Goal: Information Seeking & Learning: Learn about a topic

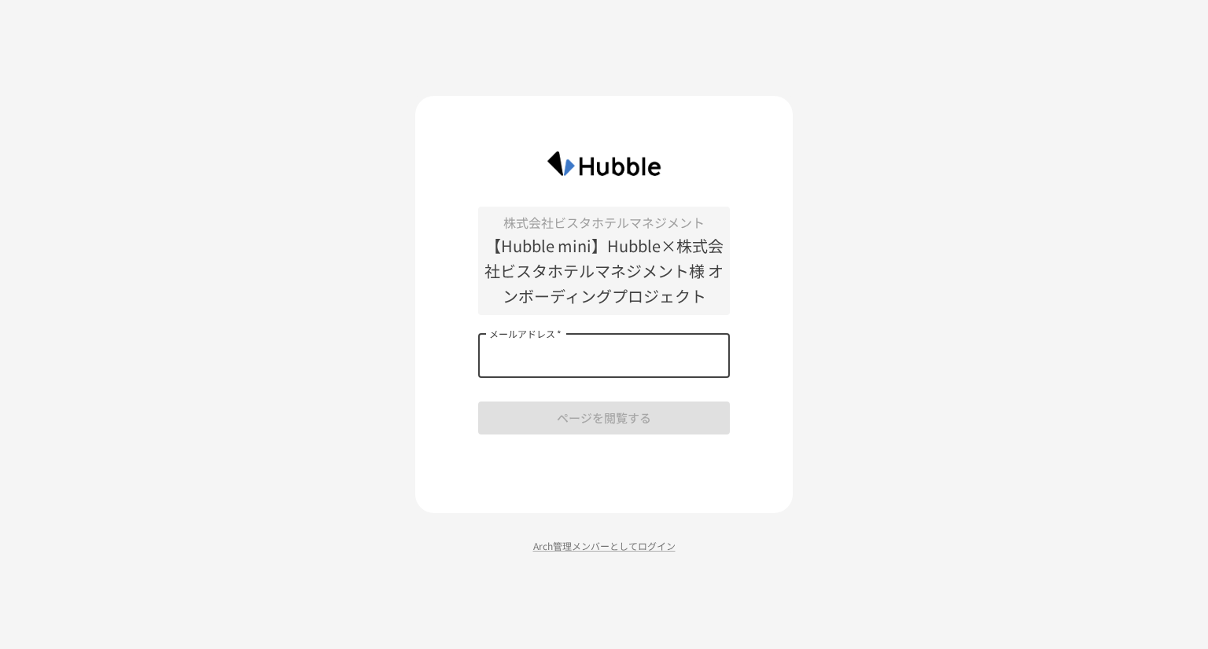
click at [531, 362] on input "メールアドレス   *" at bounding box center [604, 356] width 252 height 44
type input "**********"
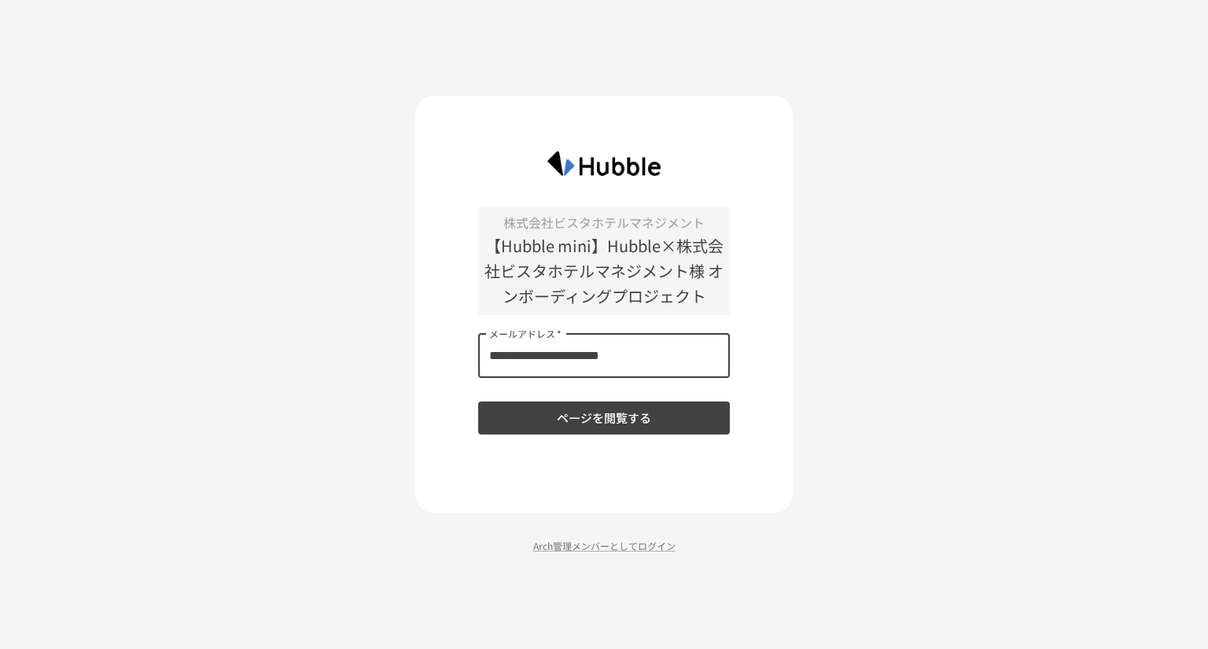
click at [565, 420] on button "ページを閲覧する" at bounding box center [604, 418] width 252 height 33
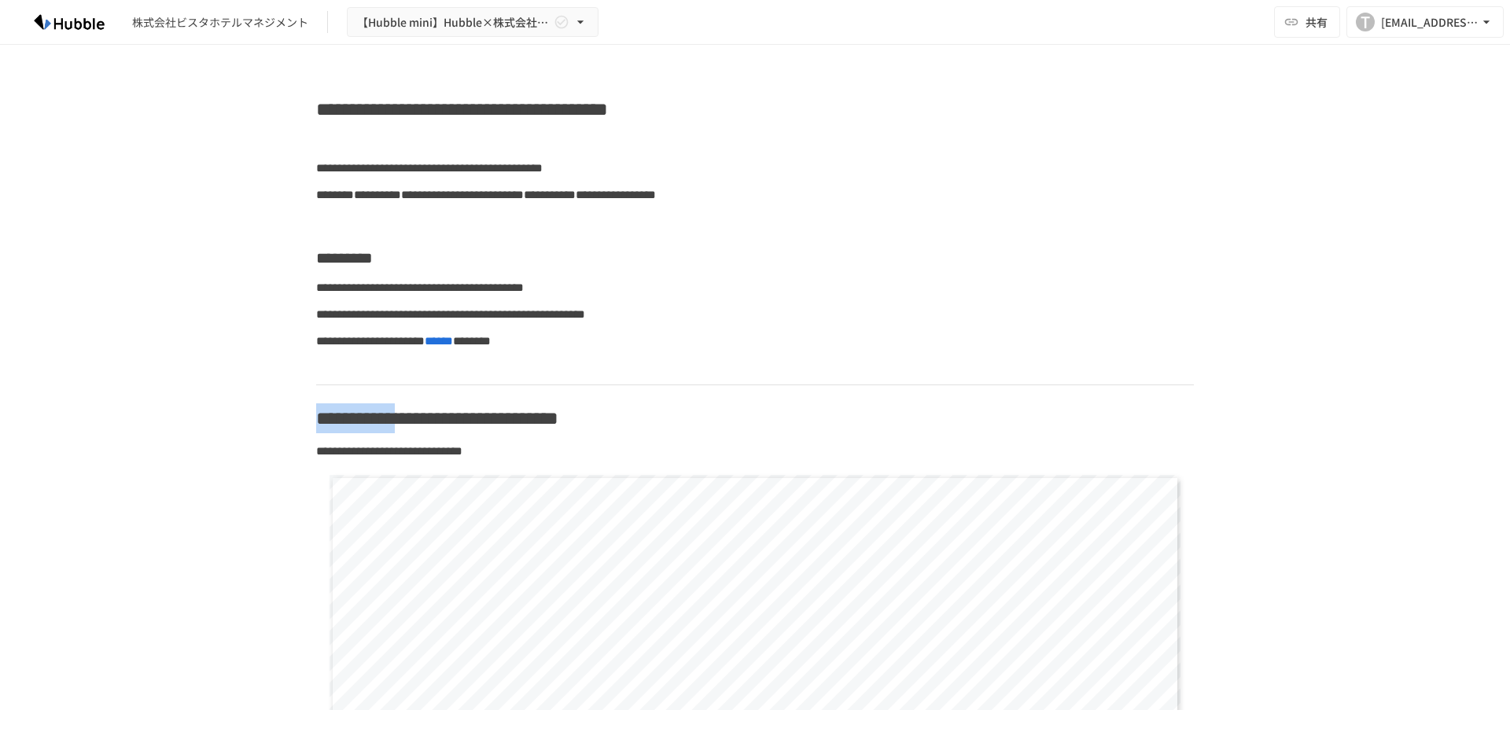
drag, startPoint x: 422, startPoint y: 418, endPoint x: 292, endPoint y: 414, distance: 130.6
copy span "**********"
drag, startPoint x: 802, startPoint y: 357, endPoint x: 841, endPoint y: 362, distance: 38.8
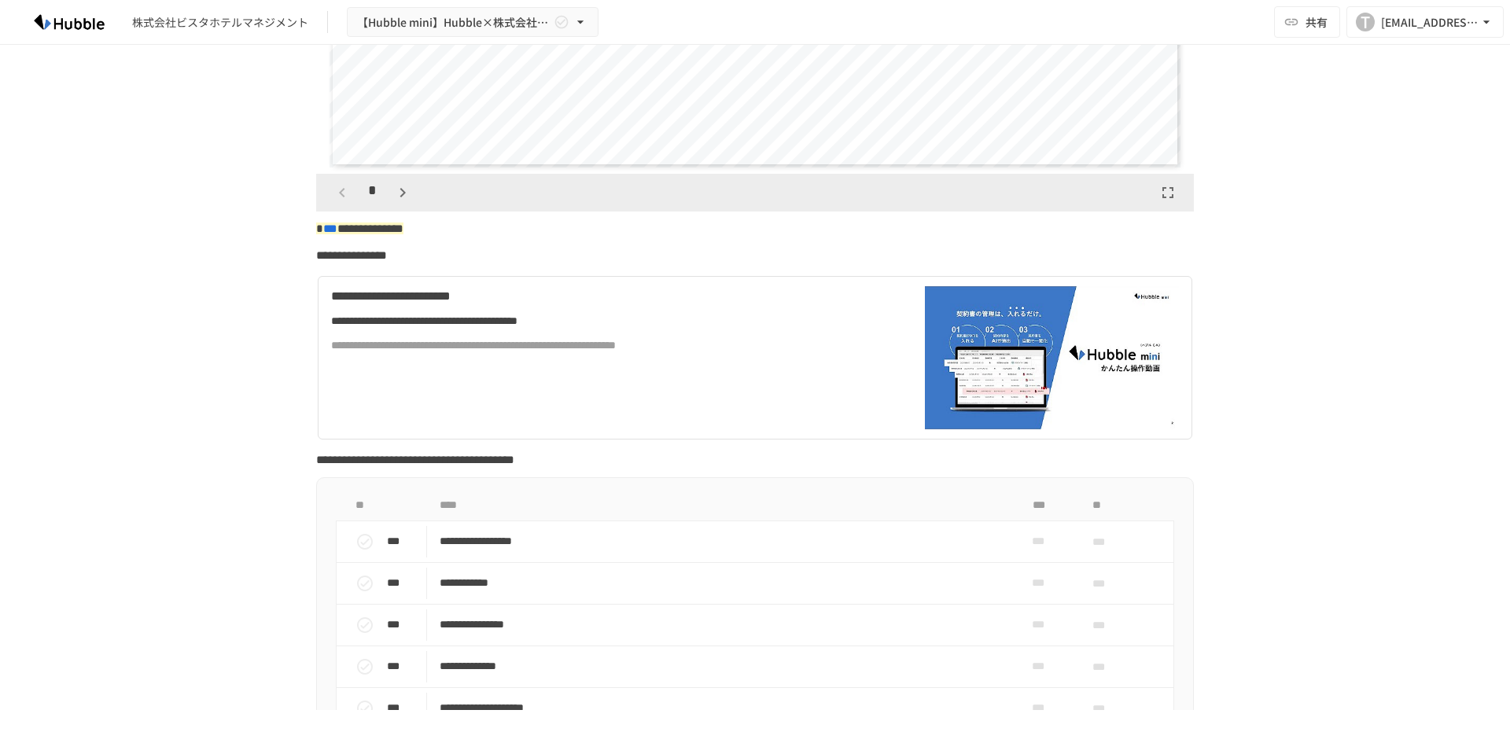
scroll to position [472, 0]
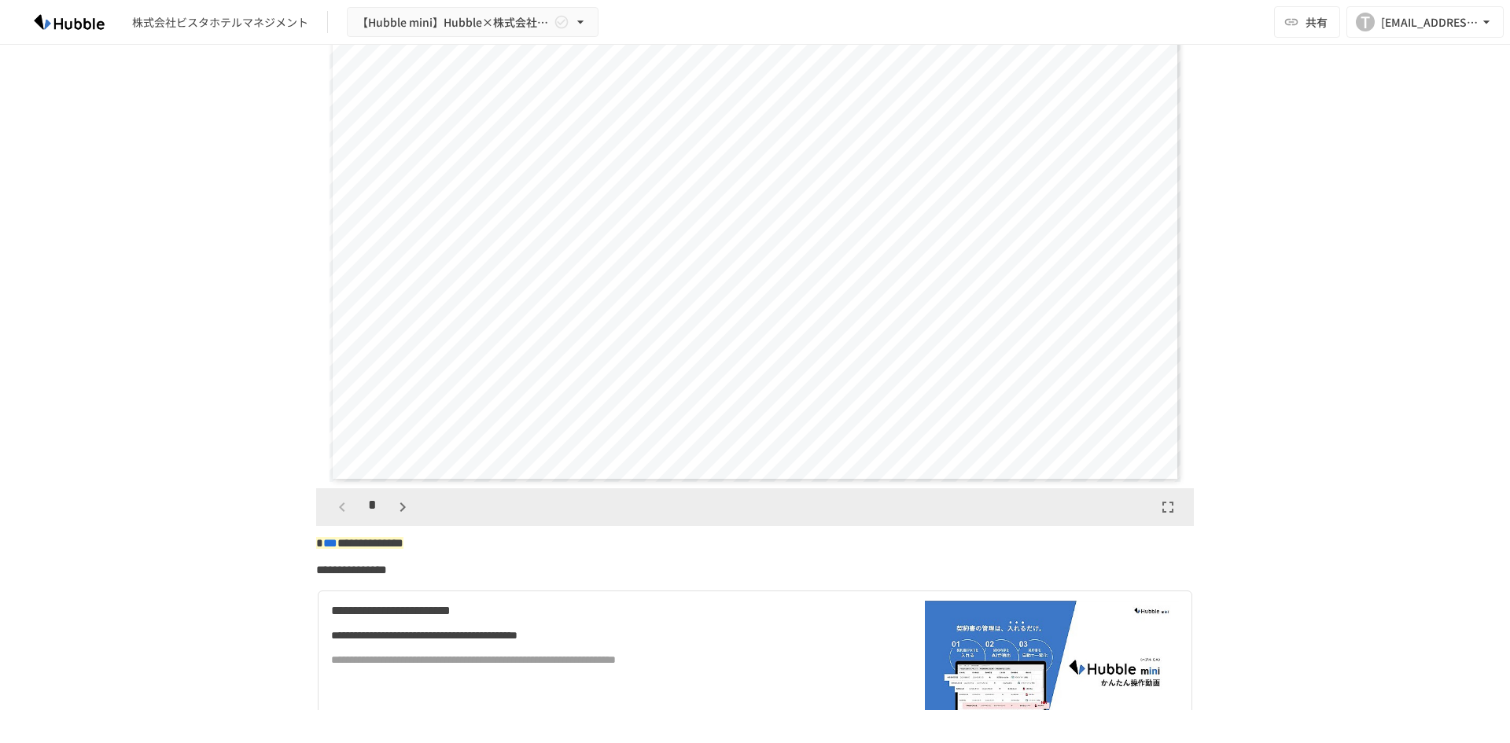
click at [399, 511] on icon "button" at bounding box center [402, 506] width 6 height 9
click at [399, 510] on icon "button" at bounding box center [402, 506] width 6 height 9
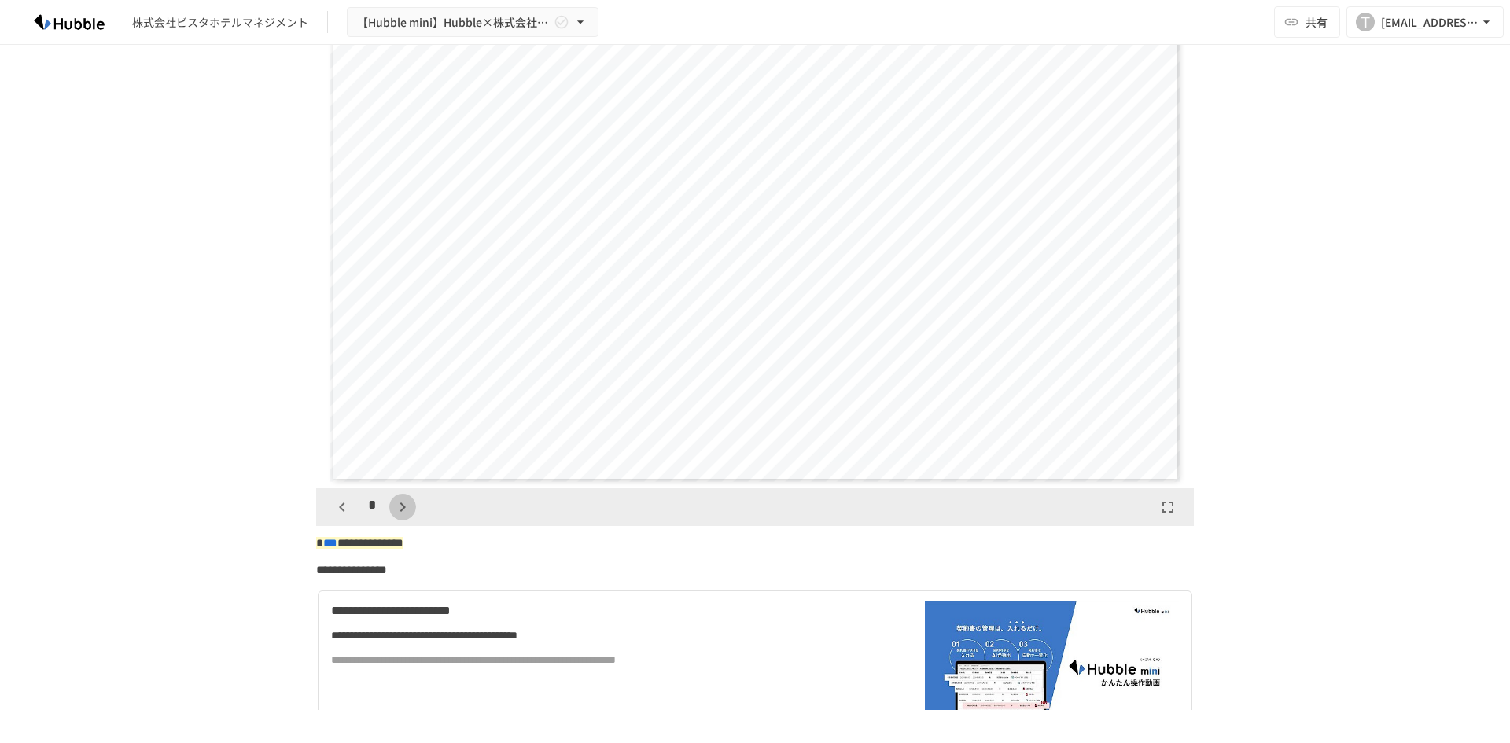
click at [399, 510] on icon "button" at bounding box center [402, 506] width 6 height 9
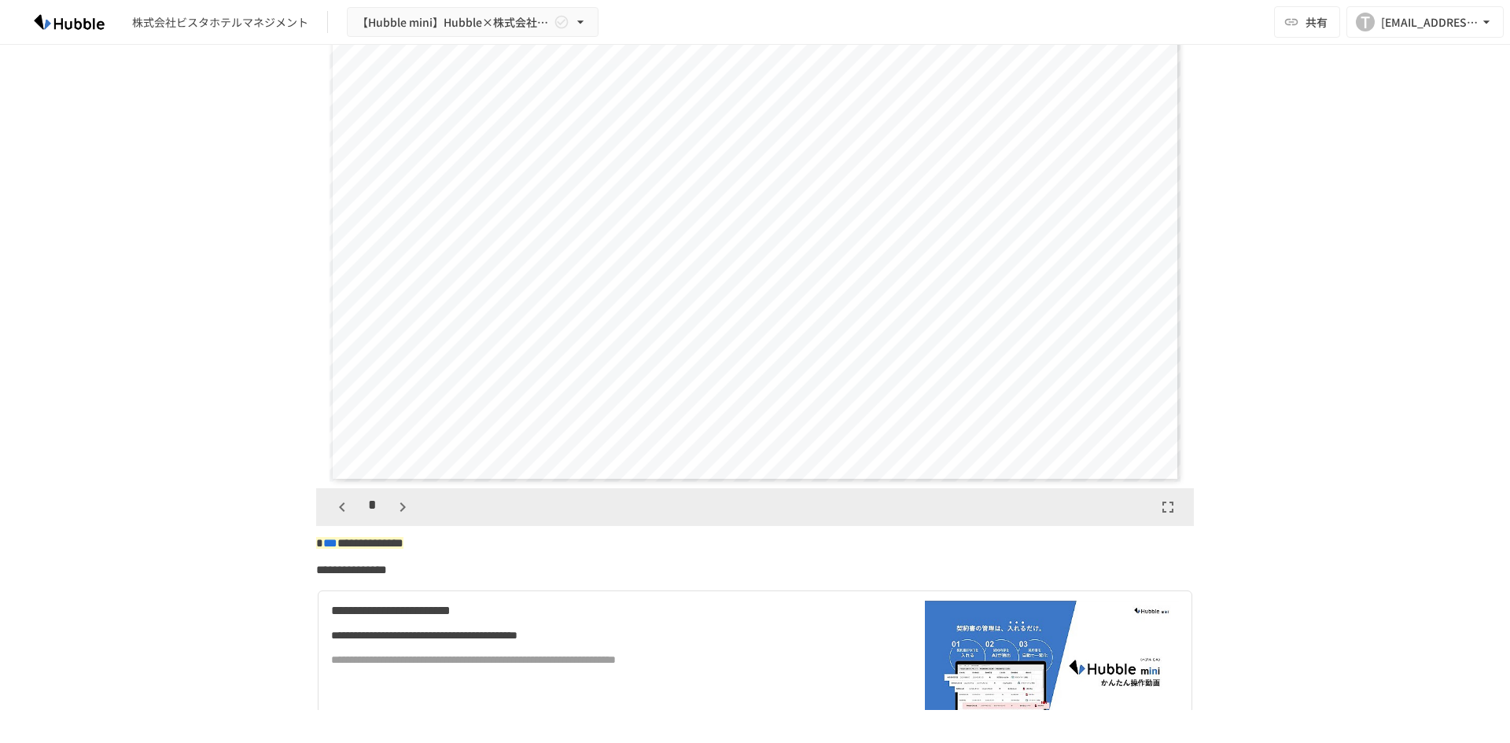
scroll to position [3931, 0]
click at [399, 510] on icon "button" at bounding box center [402, 506] width 6 height 9
click at [401, 510] on icon "button" at bounding box center [410, 507] width 19 height 19
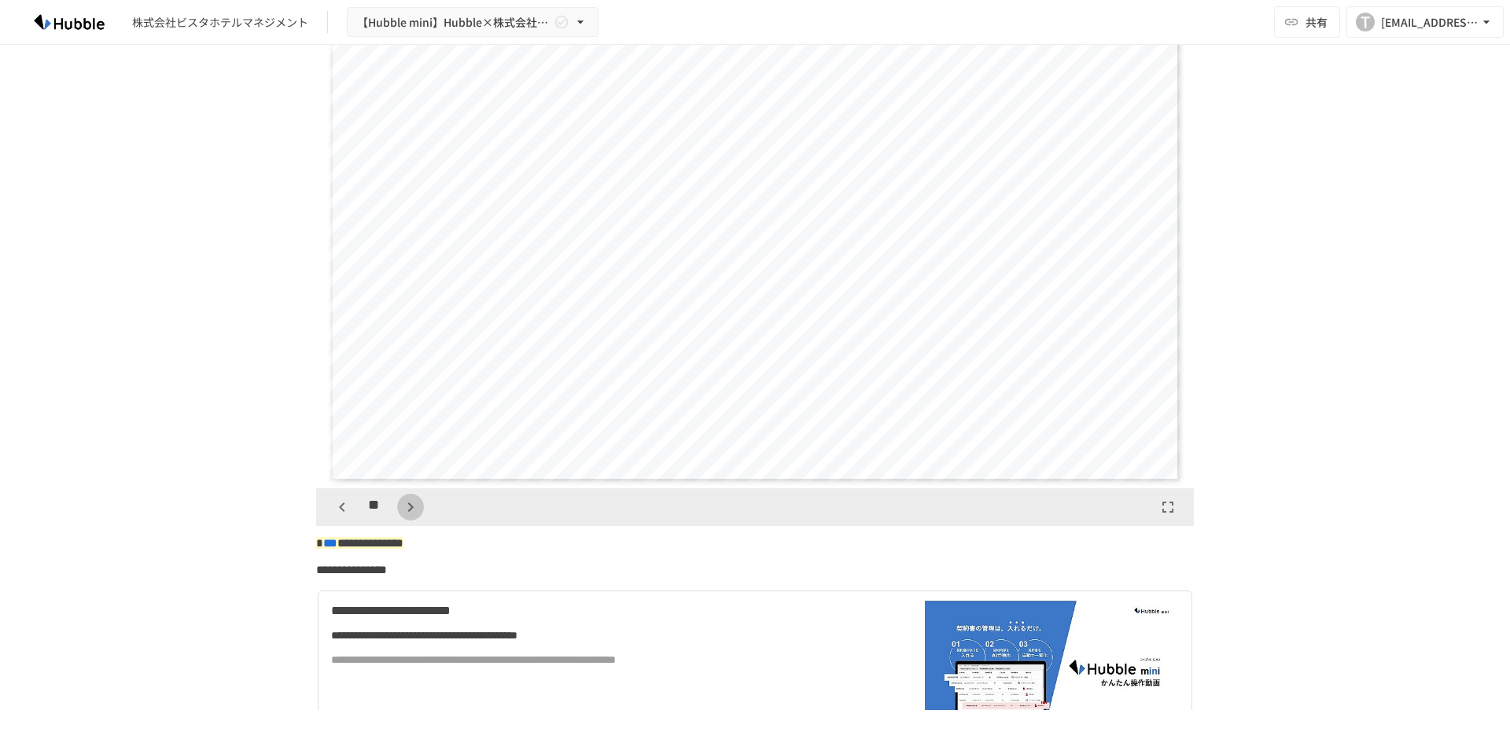
click at [401, 510] on icon "button" at bounding box center [410, 507] width 19 height 19
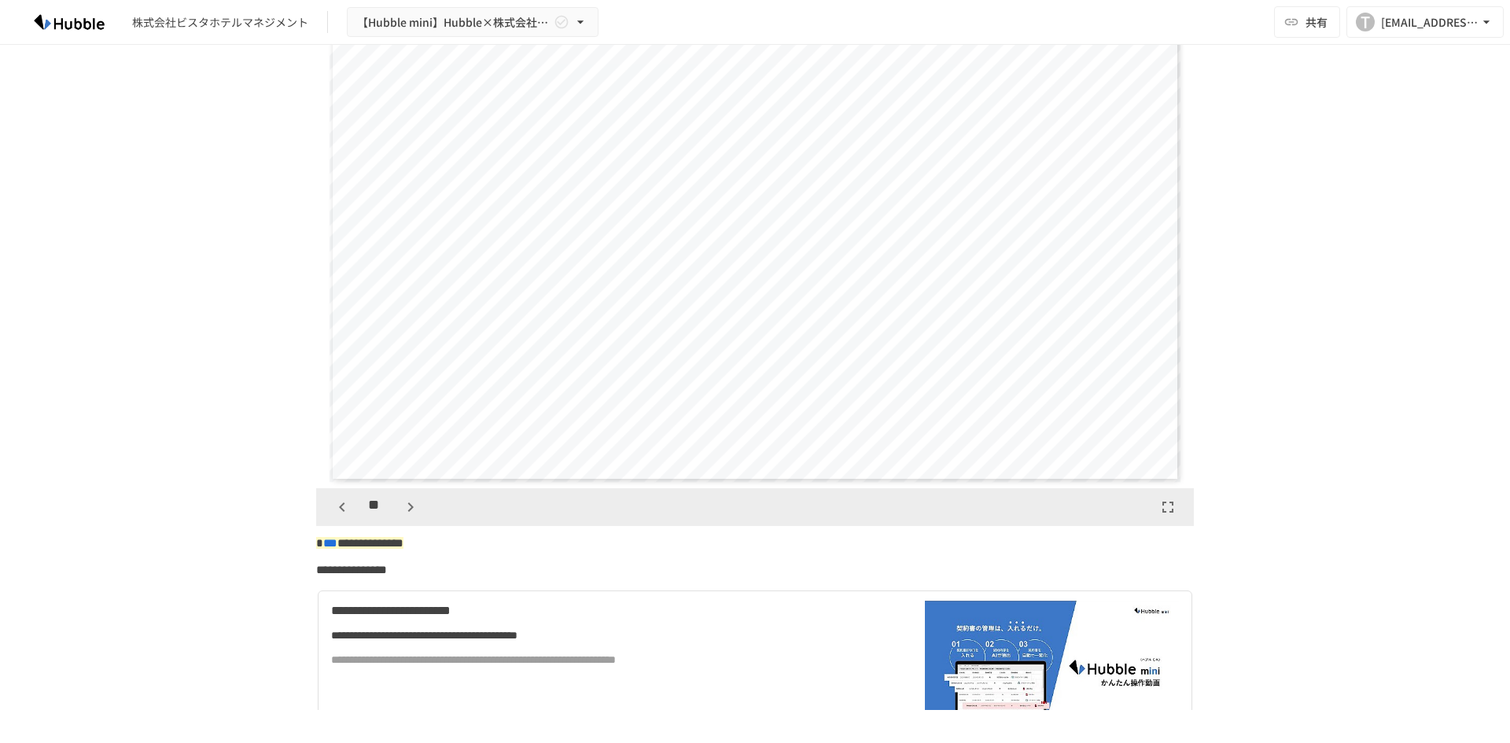
click at [401, 510] on icon "button" at bounding box center [410, 507] width 19 height 19
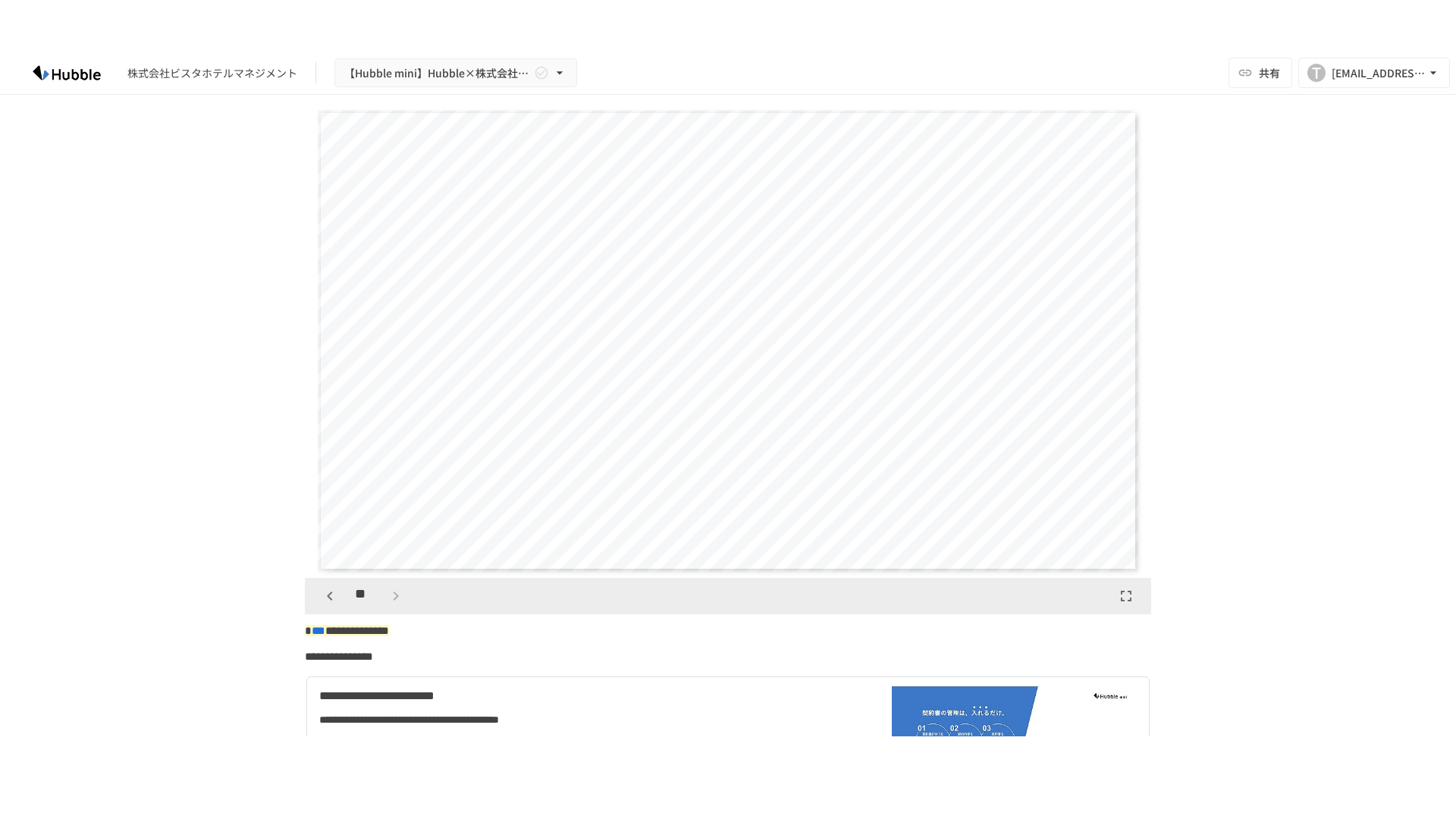
scroll to position [455, 0]
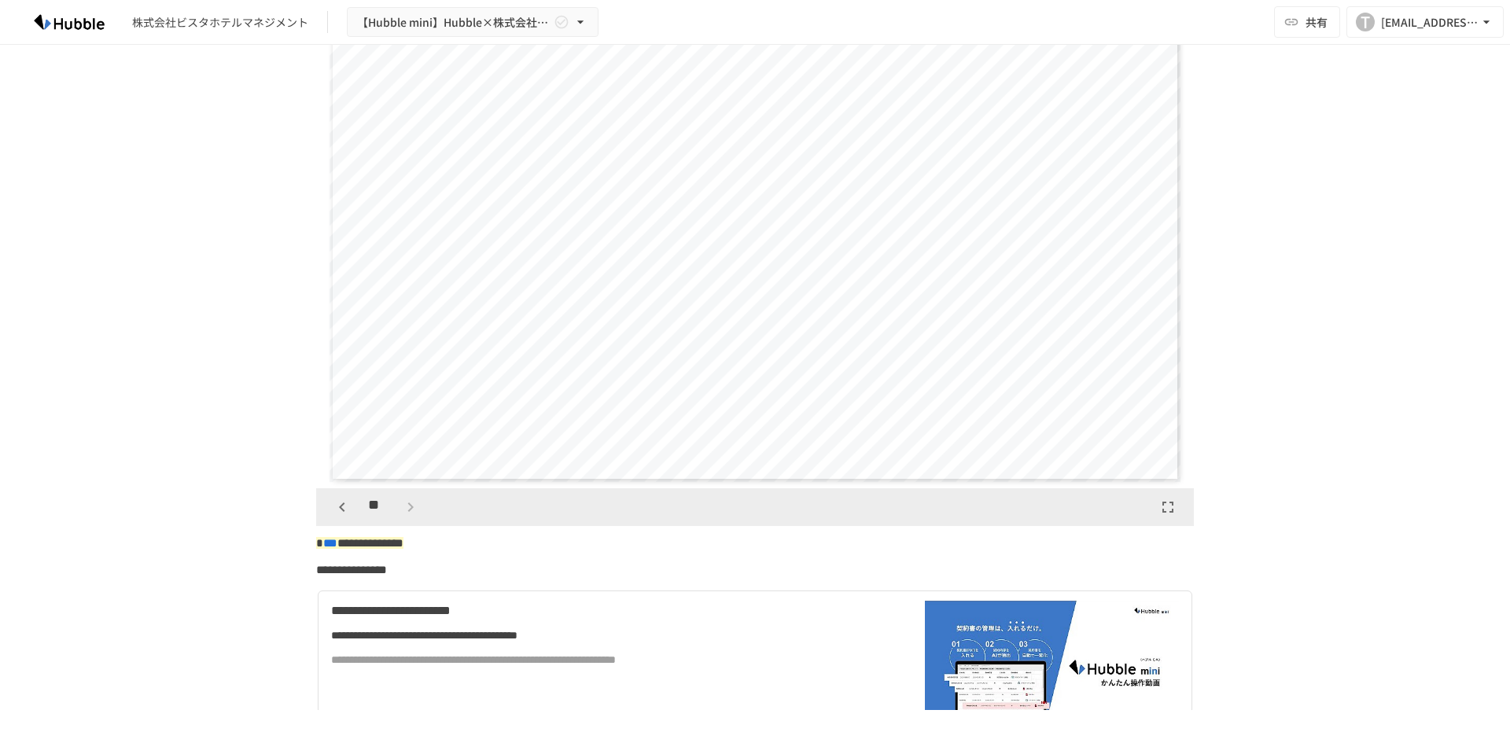
drag, startPoint x: 1162, startPoint y: 506, endPoint x: 1162, endPoint y: 575, distance: 68.4
click at [1162, 506] on icon "button" at bounding box center [1167, 507] width 19 height 19
click at [337, 546] on span "***" at bounding box center [330, 543] width 14 height 12
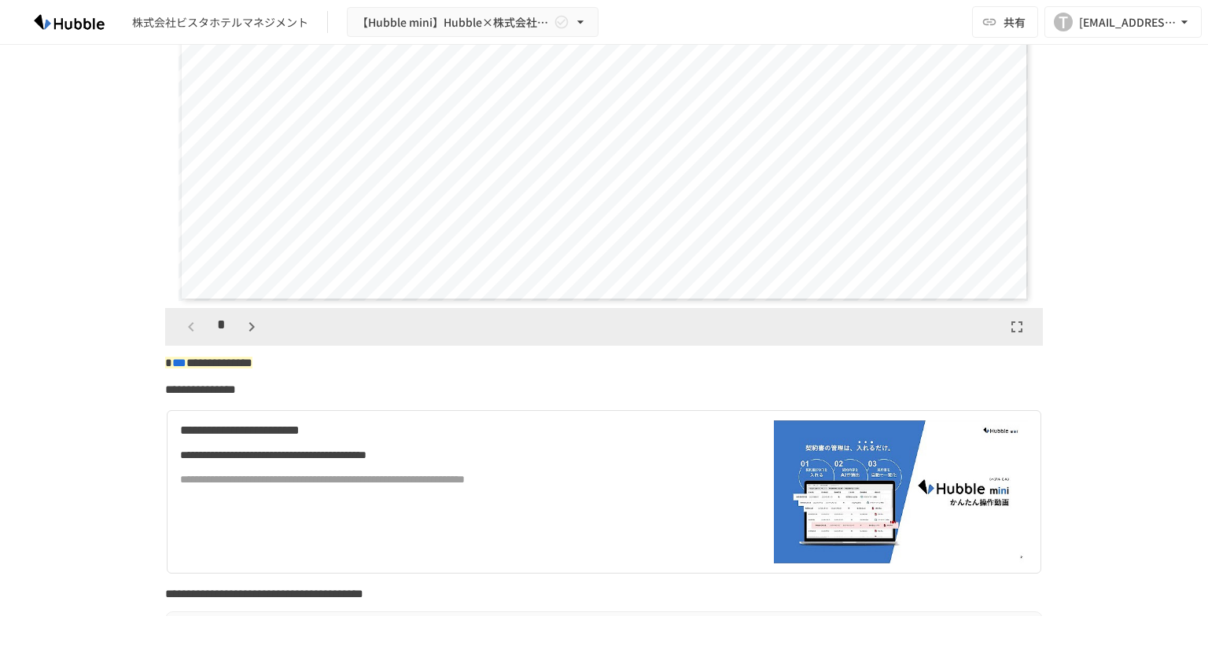
scroll to position [629, 0]
